Goal: Information Seeking & Learning: Learn about a topic

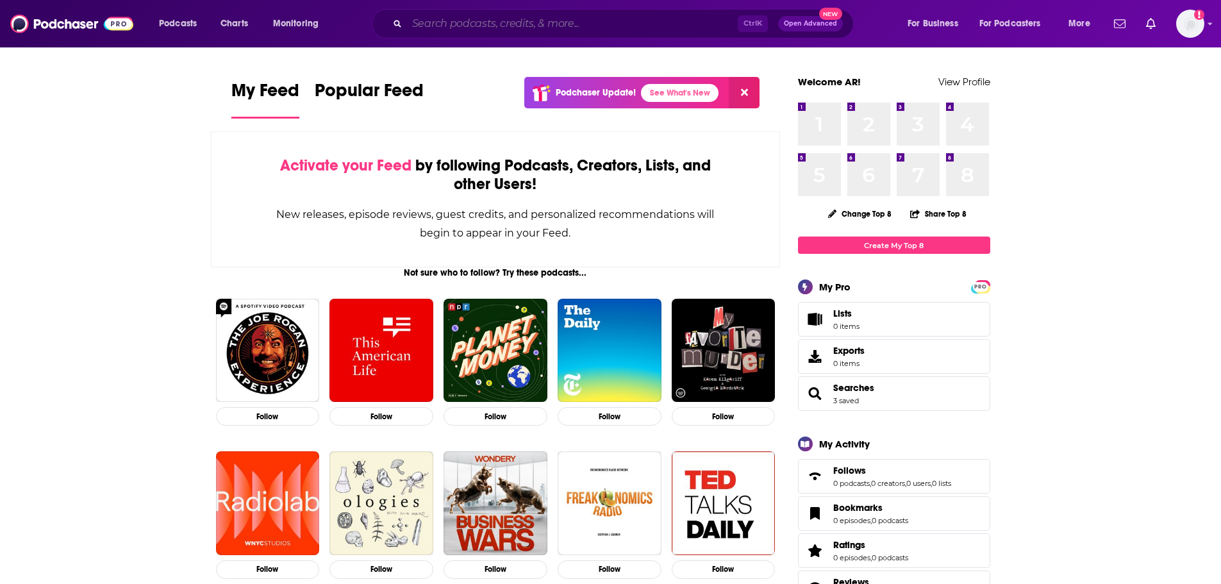
drag, startPoint x: 623, startPoint y: 22, endPoint x: 635, endPoint y: 28, distance: 13.2
click at [623, 22] on input "Search podcasts, credits, & more..." at bounding box center [572, 23] width 331 height 21
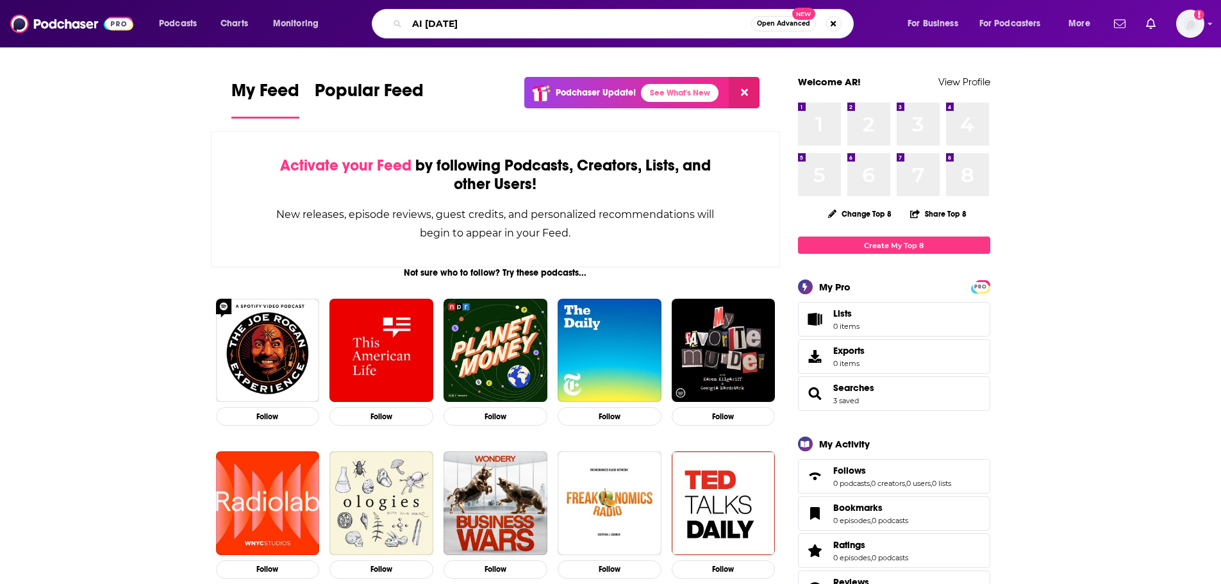
type input "AI [DATE]"
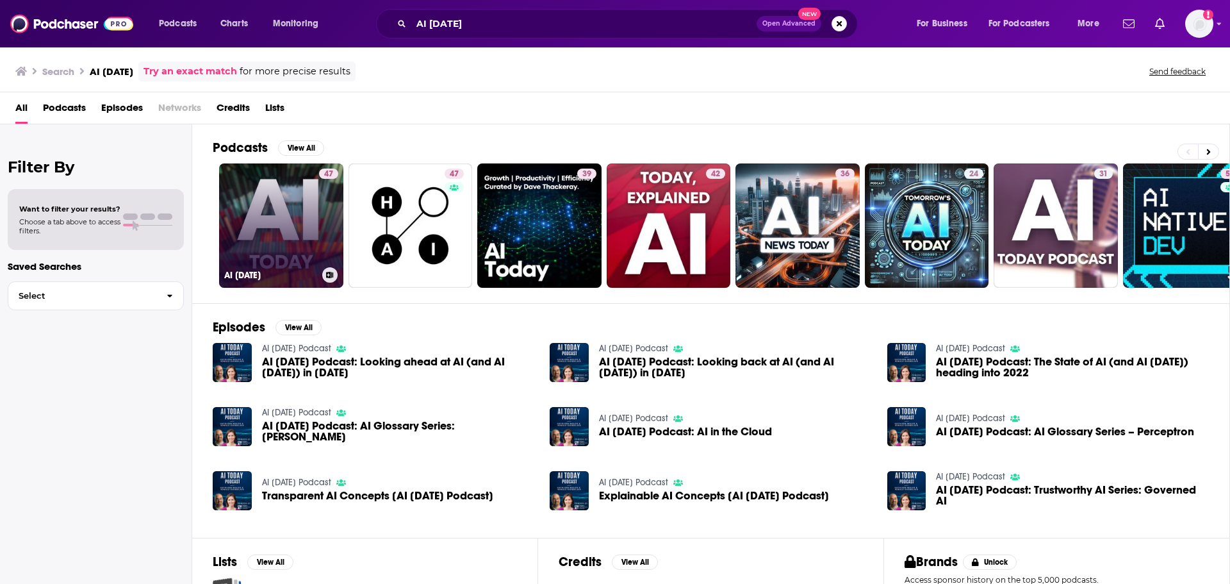
click at [287, 247] on link "47 AI [DATE]" at bounding box center [281, 225] width 124 height 124
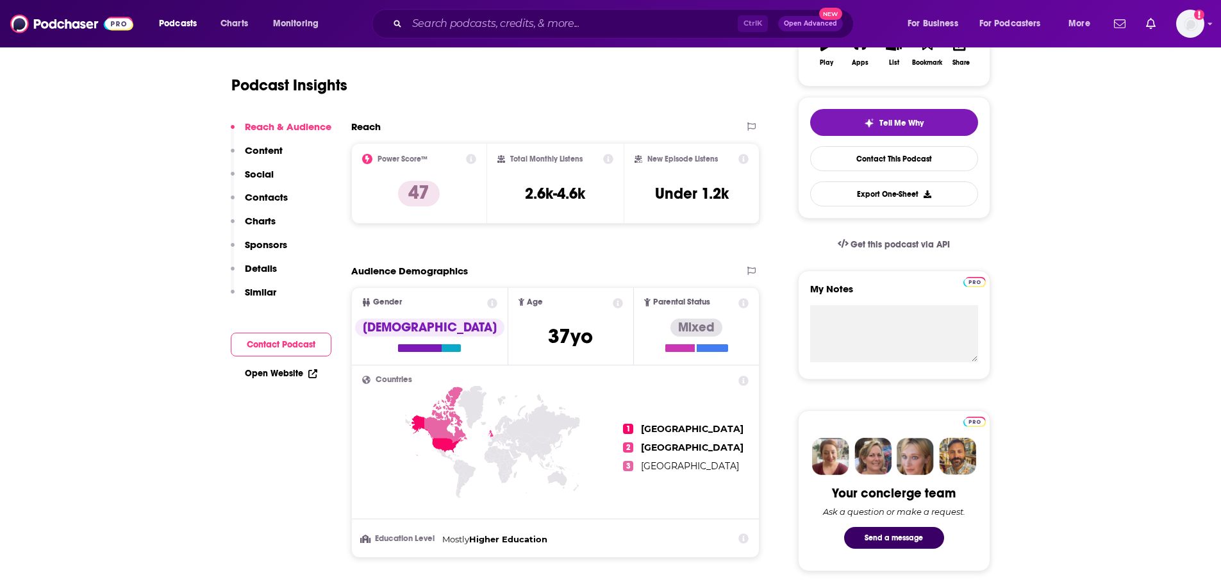
scroll to position [128, 0]
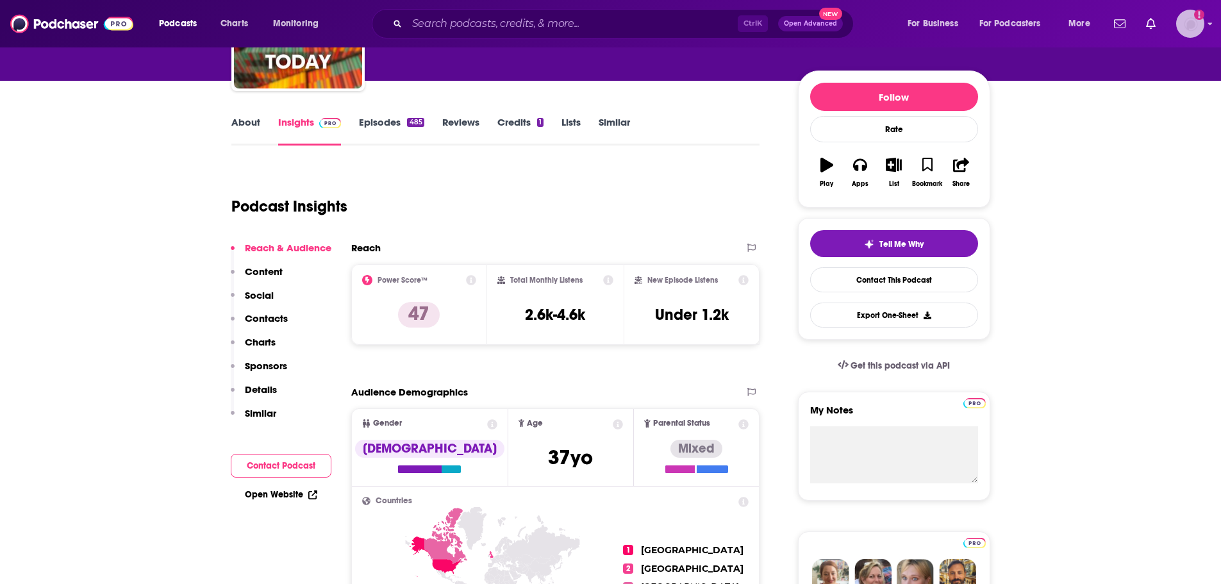
click at [1187, 31] on img "Logged in as ARobleh" at bounding box center [1190, 24] width 28 height 28
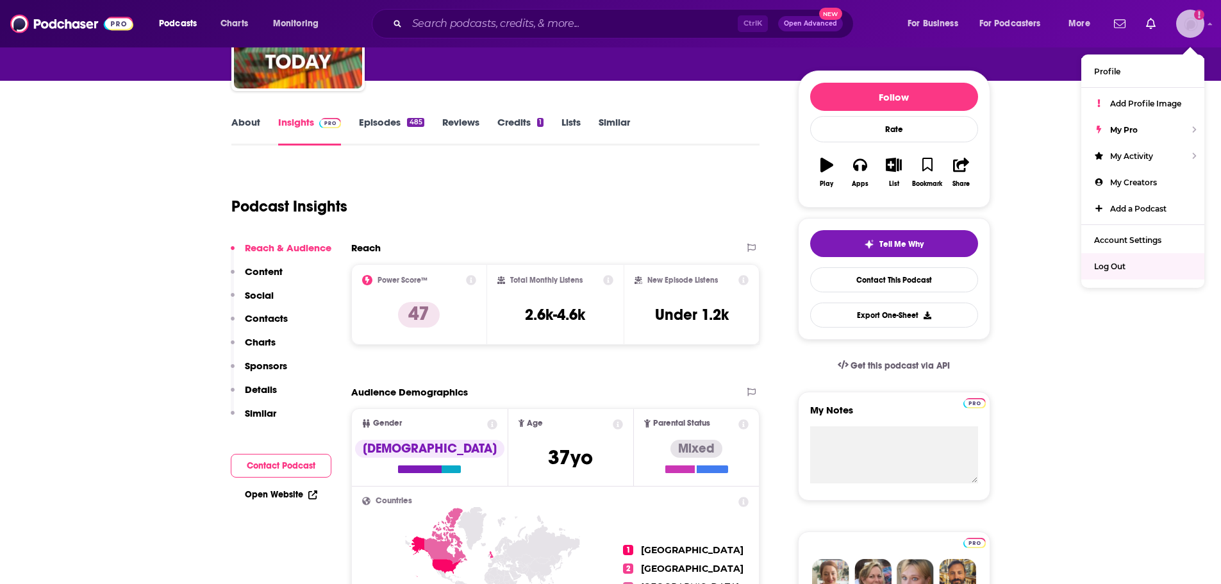
click at [1137, 263] on div "Log Out" at bounding box center [1142, 266] width 123 height 26
